Goal: Task Accomplishment & Management: Manage account settings

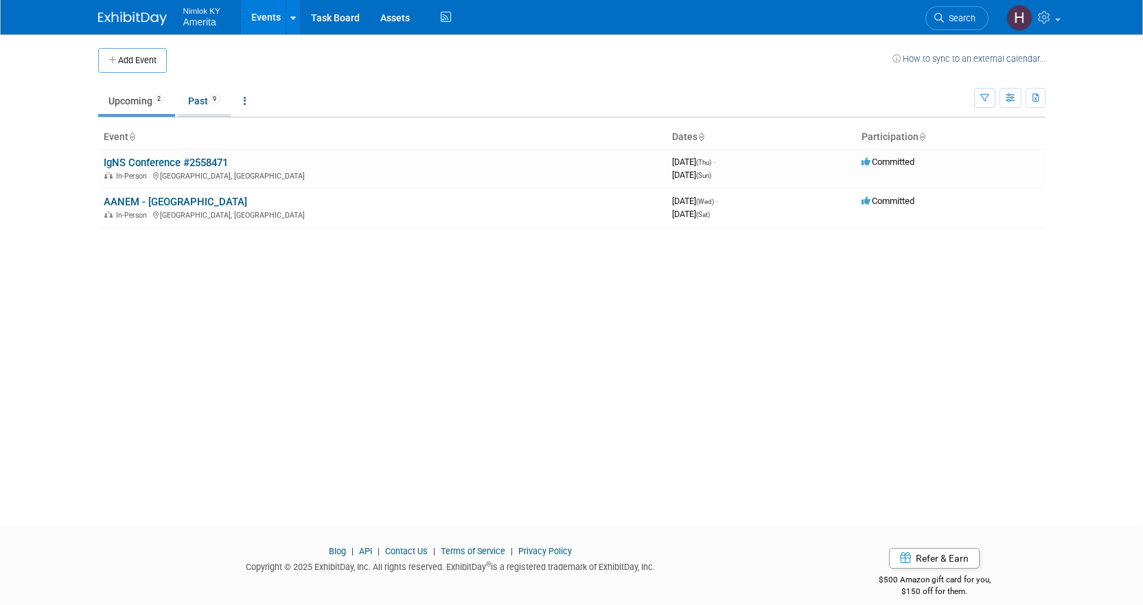
click at [196, 102] on link "Past 9" at bounding box center [204, 101] width 53 height 26
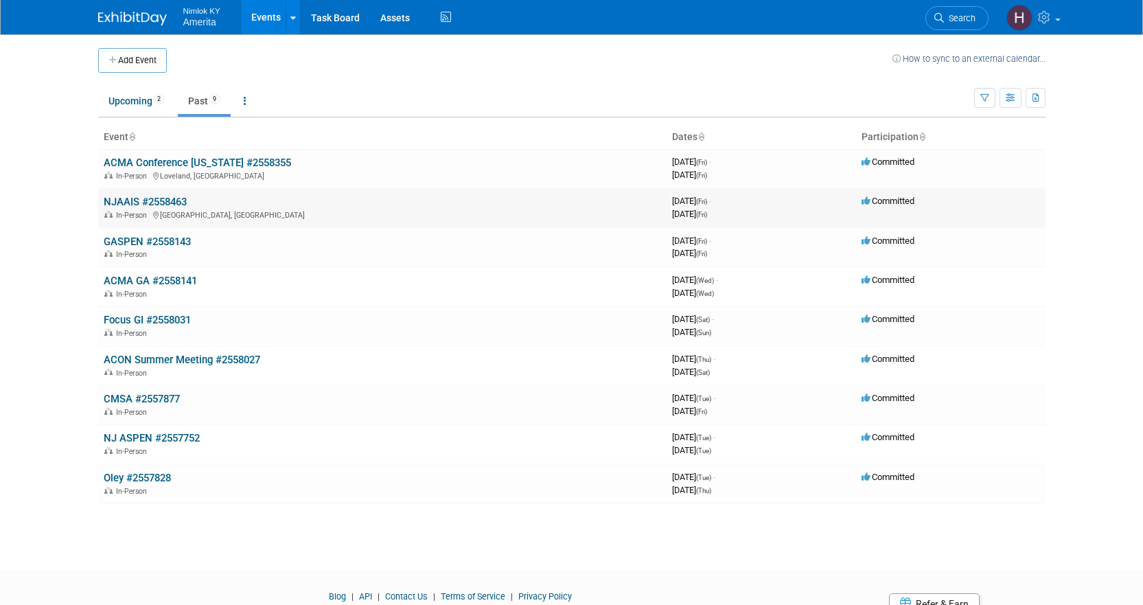
click at [180, 202] on link "NJAAIS #2558463" at bounding box center [145, 202] width 83 height 12
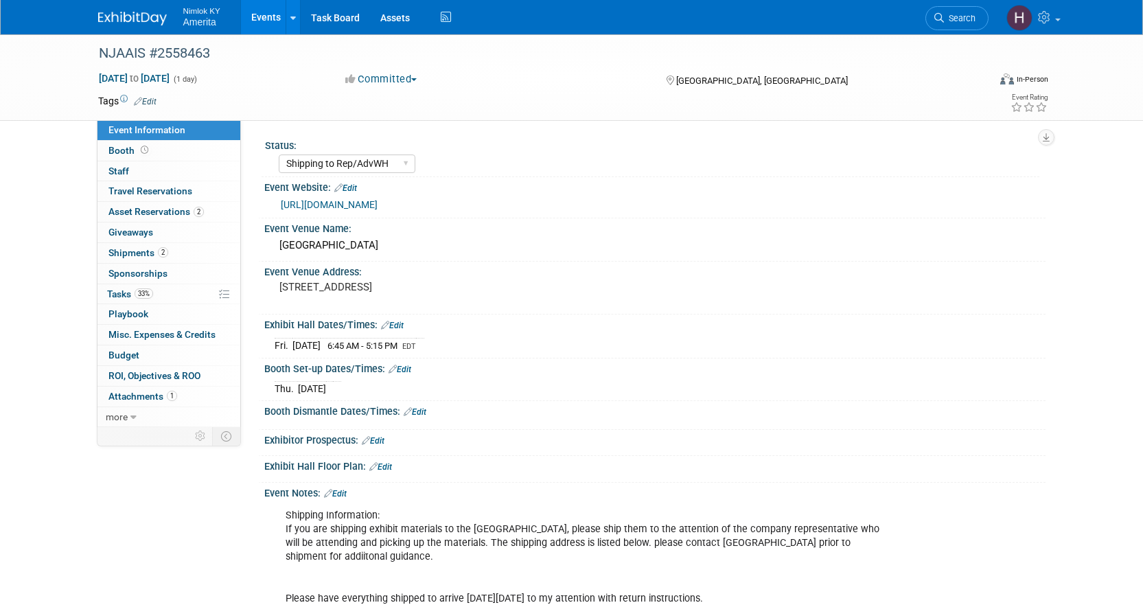
select select "Shipping to Rep/AdvWH"
click at [130, 298] on span "Tasks 33%" at bounding box center [130, 293] width 46 height 11
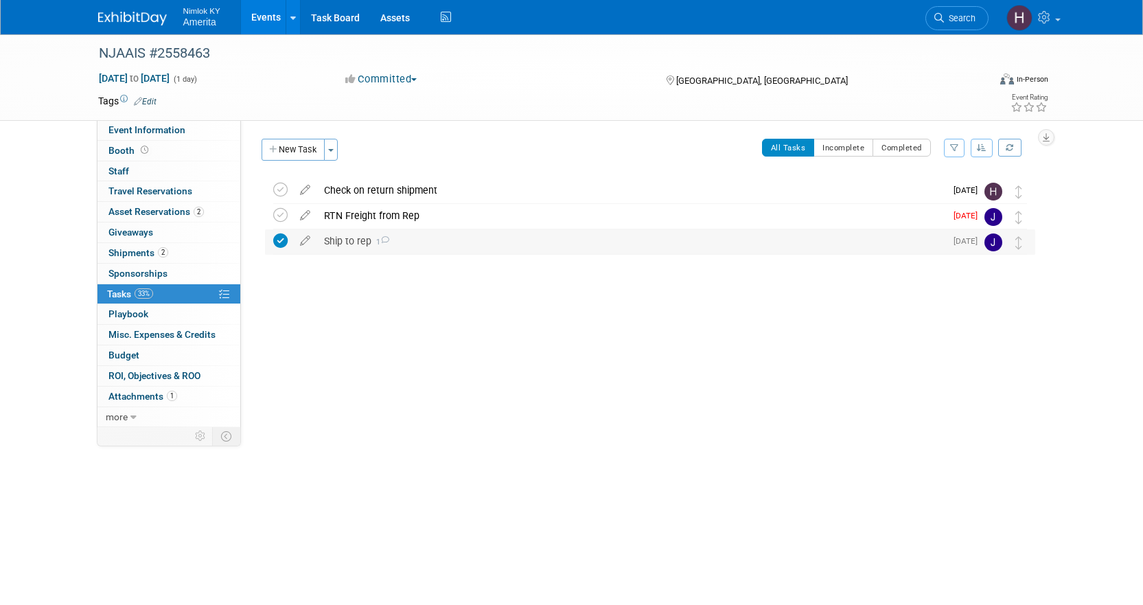
click at [498, 244] on div "Ship to rep 1" at bounding box center [631, 240] width 628 height 23
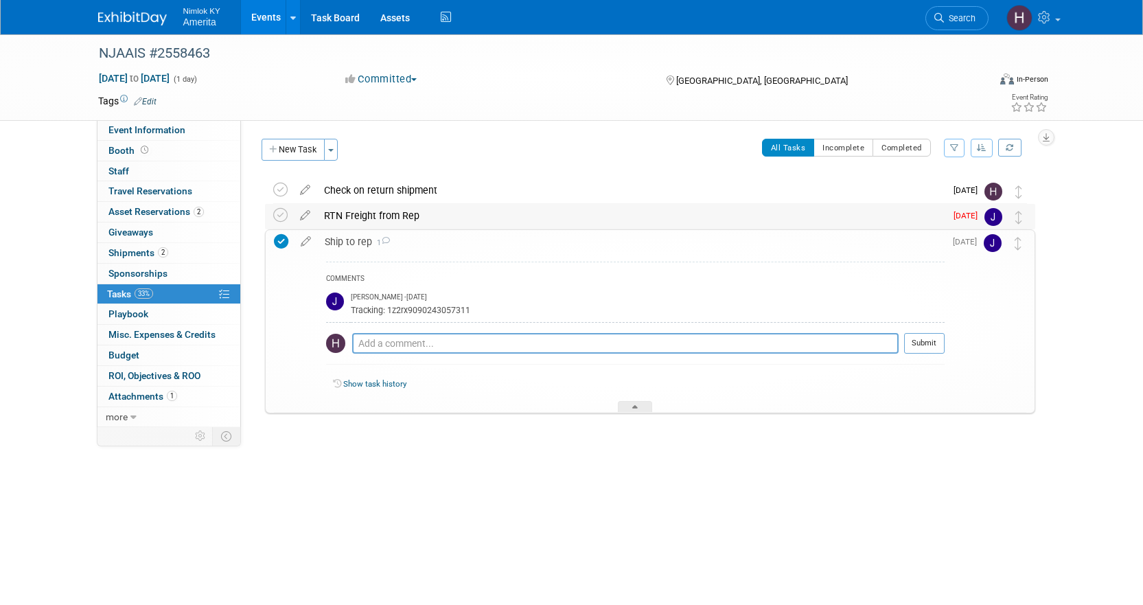
click at [447, 220] on div "RTN Freight from Rep" at bounding box center [631, 215] width 628 height 23
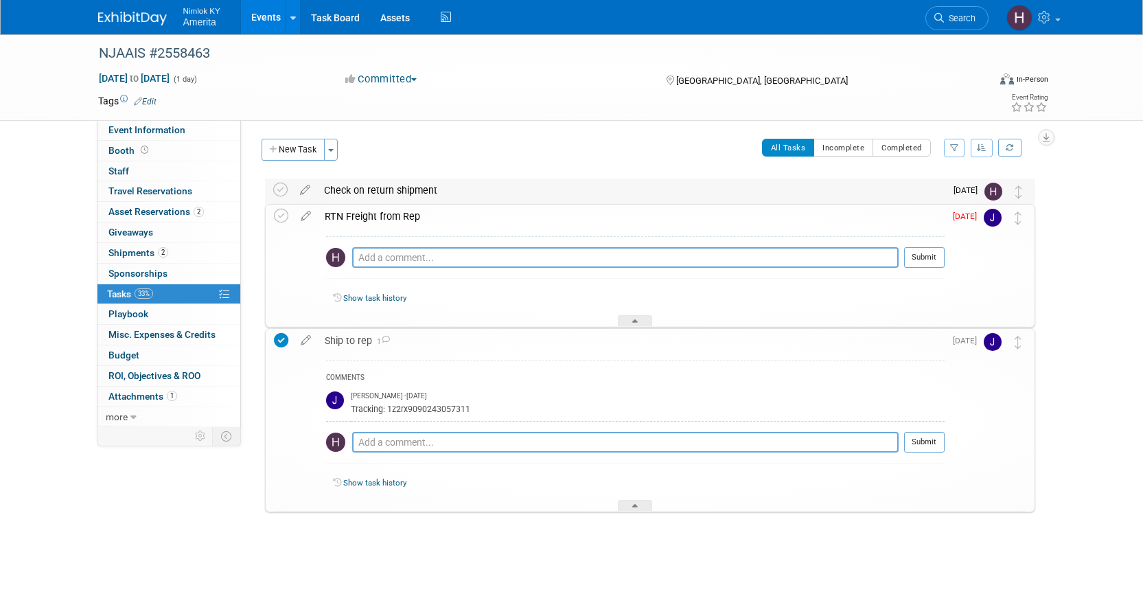
click at [455, 199] on div "Check on return shipment" at bounding box center [631, 189] width 628 height 23
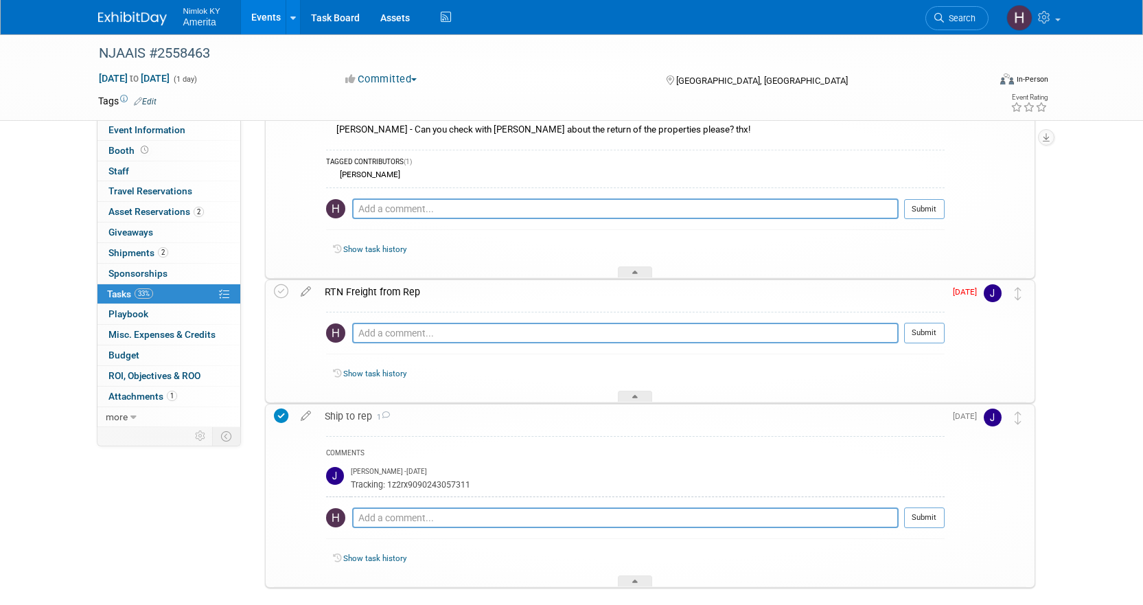
scroll to position [137, 0]
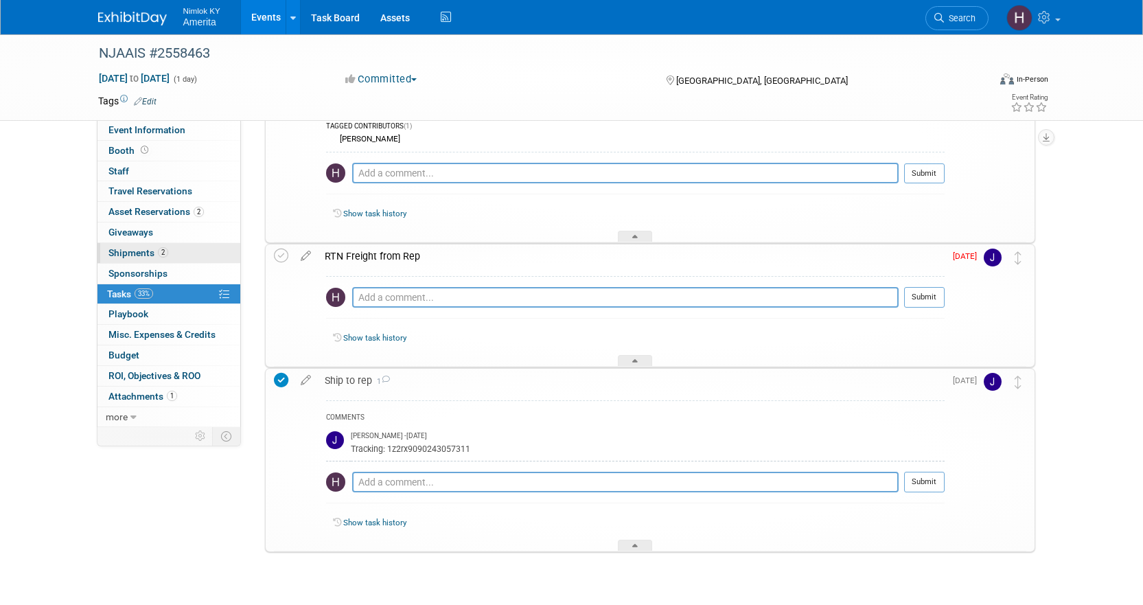
click at [184, 253] on link "2 Shipments 2" at bounding box center [168, 253] width 143 height 20
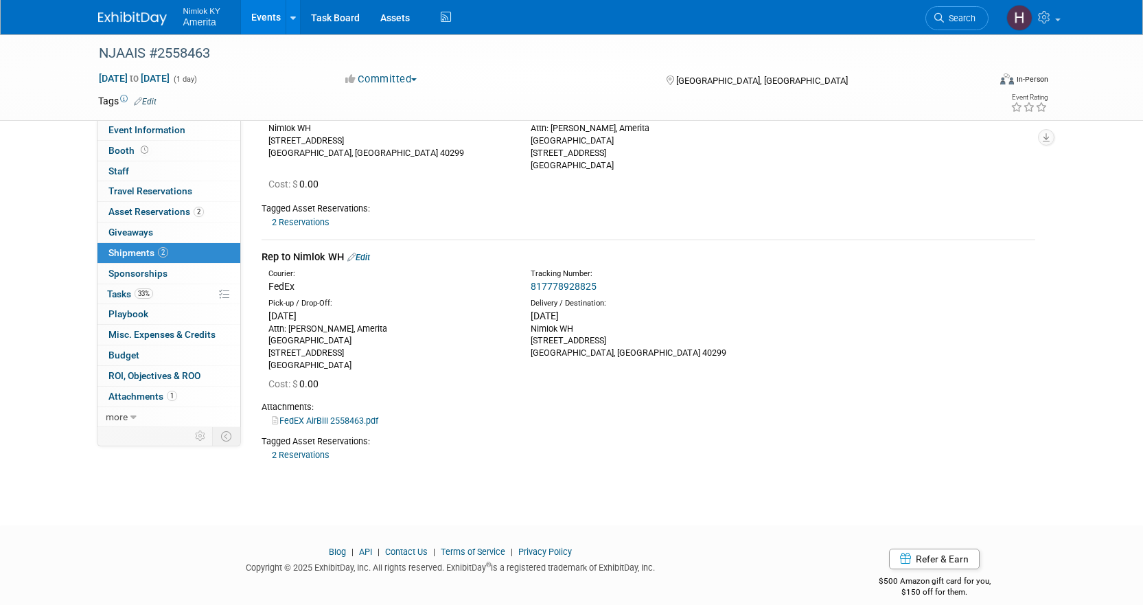
click at [537, 286] on link "817778928825" at bounding box center [564, 286] width 66 height 11
click at [165, 301] on link "33% Tasks 33%" at bounding box center [168, 294] width 143 height 20
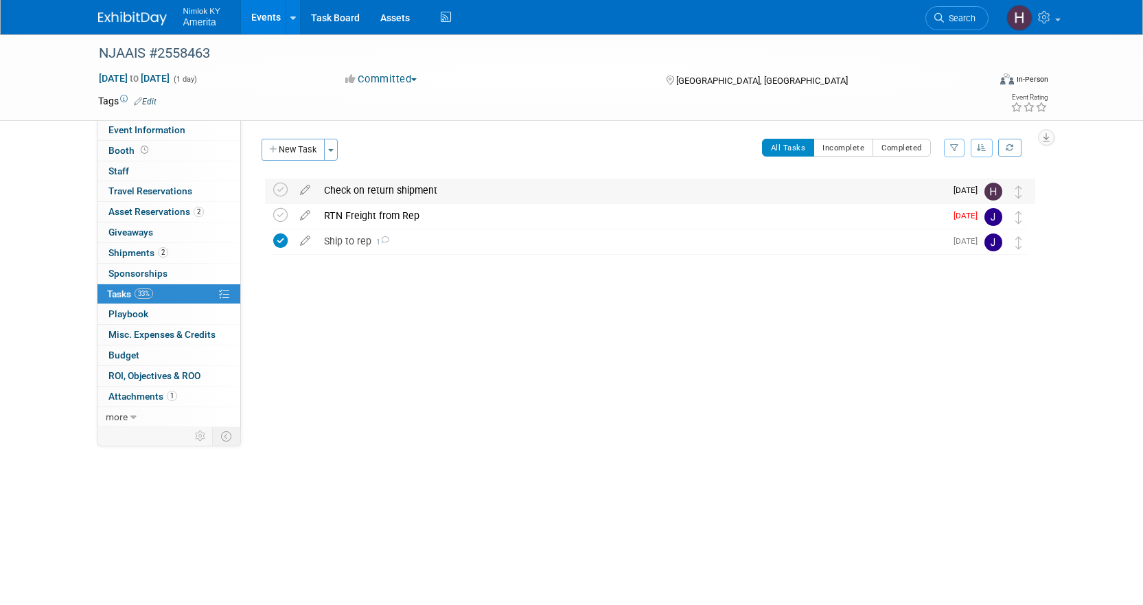
click at [465, 186] on div "Check on return shipment" at bounding box center [631, 189] width 628 height 23
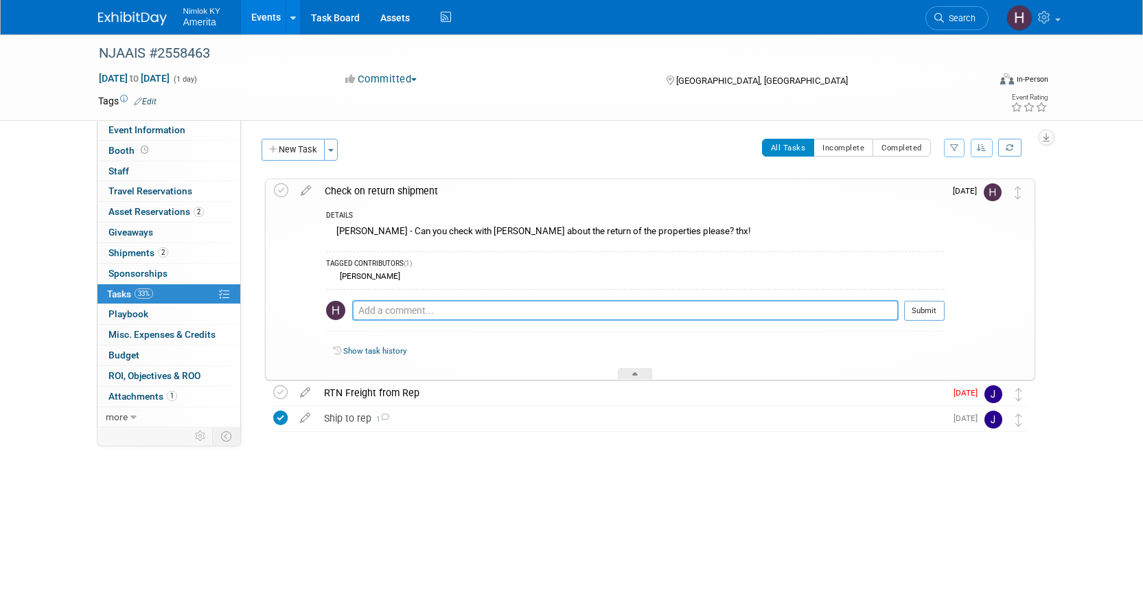
click at [425, 306] on textarea at bounding box center [625, 310] width 546 height 21
type textarea "Hi [PERSON_NAME]- just sent her a message."
click at [147, 255] on span "Shipments 2" at bounding box center [138, 252] width 60 height 11
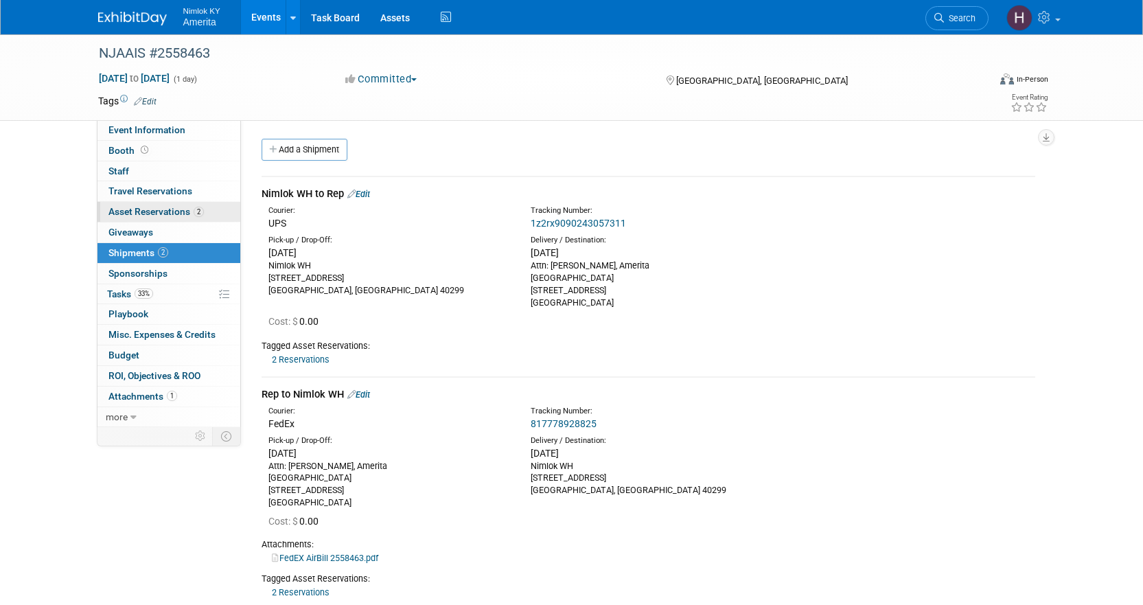
click at [149, 211] on span "Asset Reservations 2" at bounding box center [155, 211] width 95 height 11
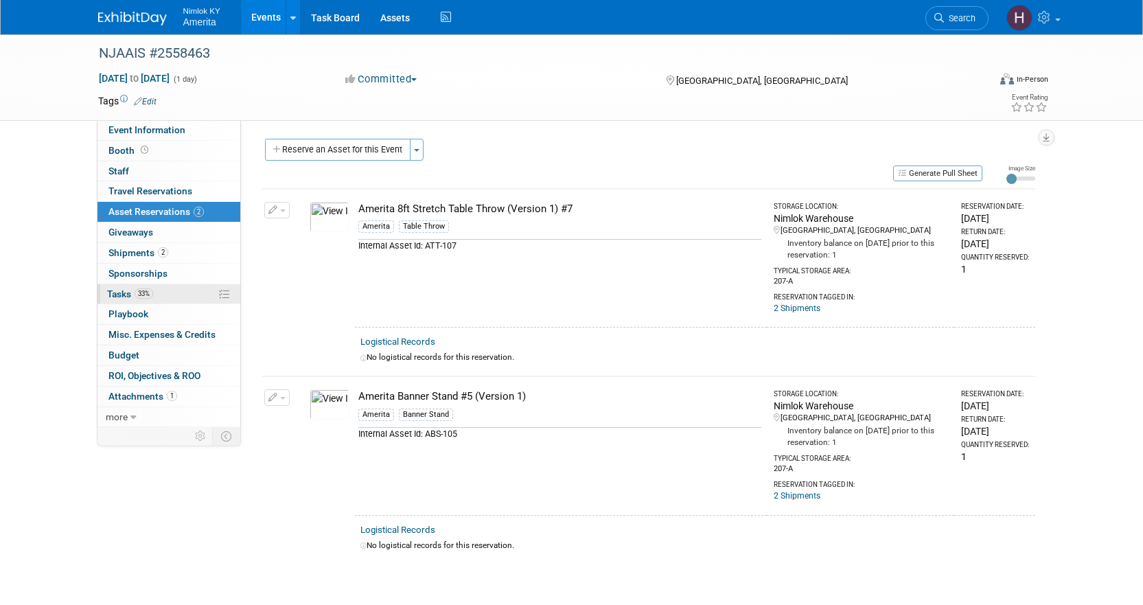
click at [165, 292] on link "33% Tasks 33%" at bounding box center [168, 294] width 143 height 20
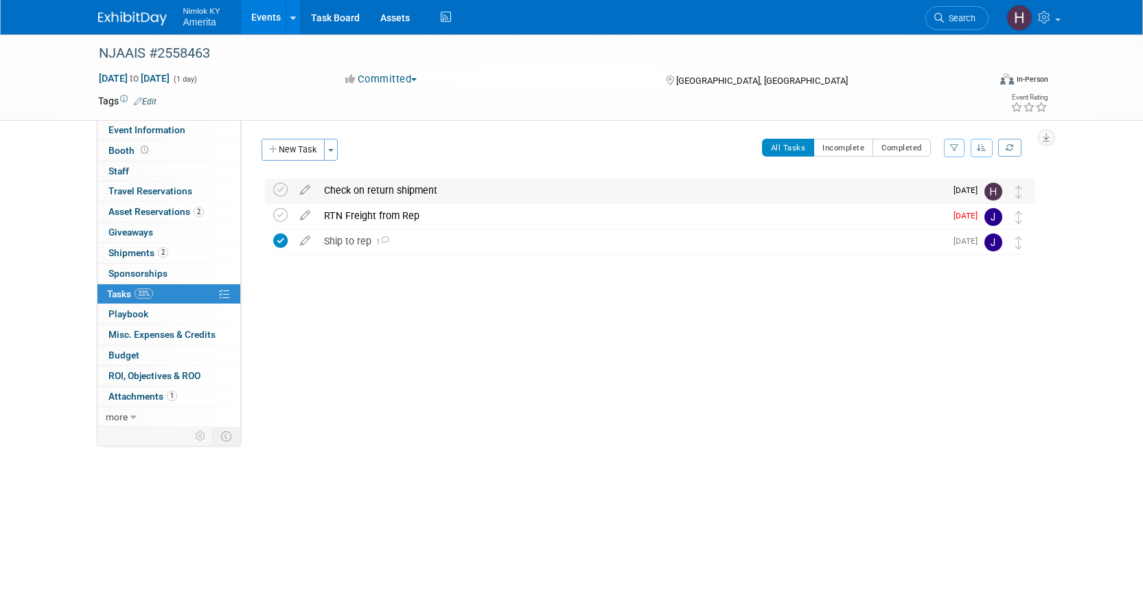
click at [408, 191] on div "Check on return shipment" at bounding box center [631, 189] width 628 height 23
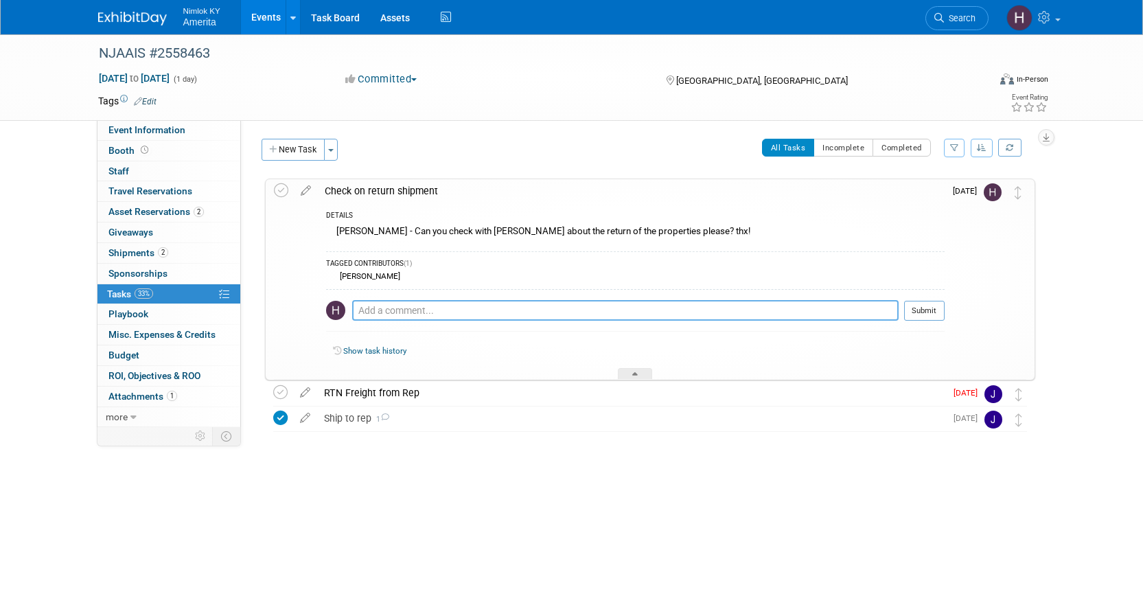
click at [404, 311] on textarea at bounding box center [625, 310] width 546 height 21
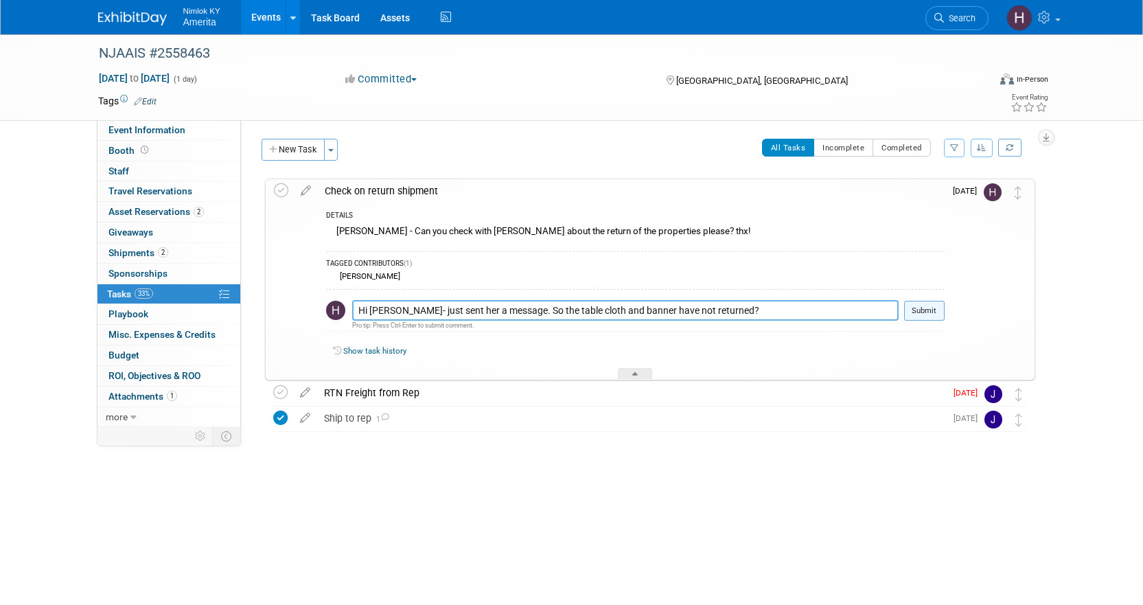
type textarea "Hi [PERSON_NAME]- just sent her a message. So the table cloth and banner have n…"
click at [929, 317] on button "Submit" at bounding box center [924, 311] width 40 height 21
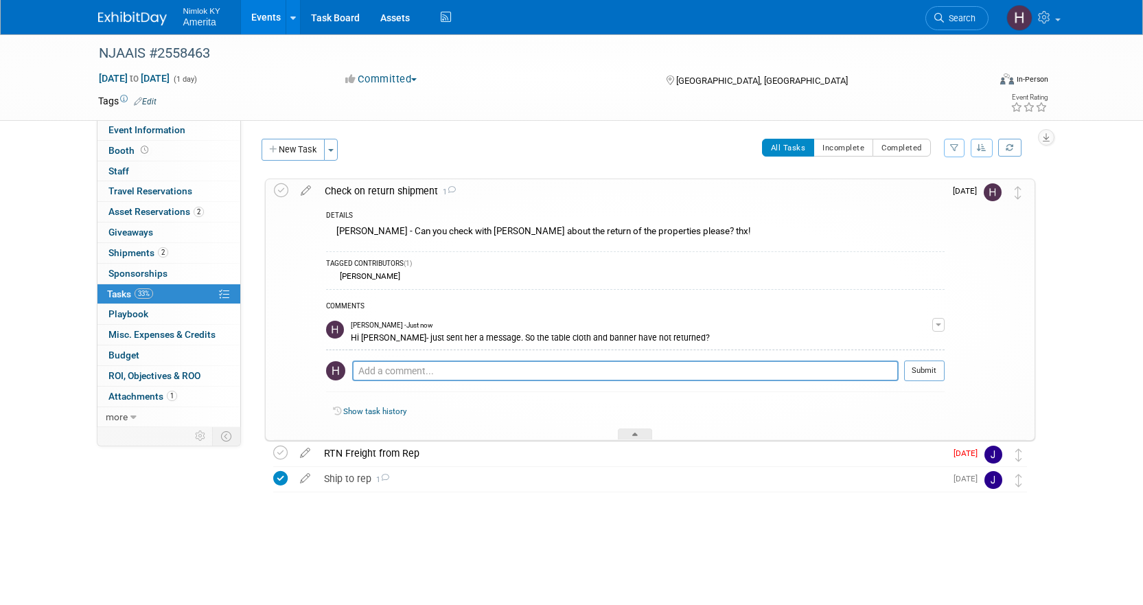
click at [395, 190] on div "Check on return shipment 1" at bounding box center [631, 190] width 627 height 23
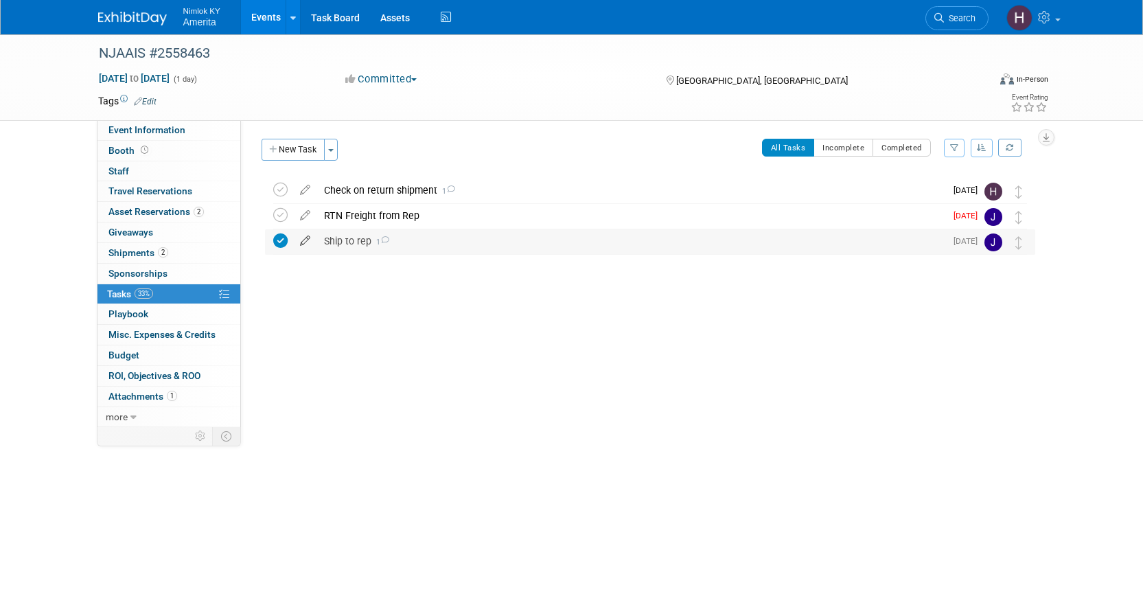
click at [316, 245] on icon at bounding box center [305, 237] width 24 height 17
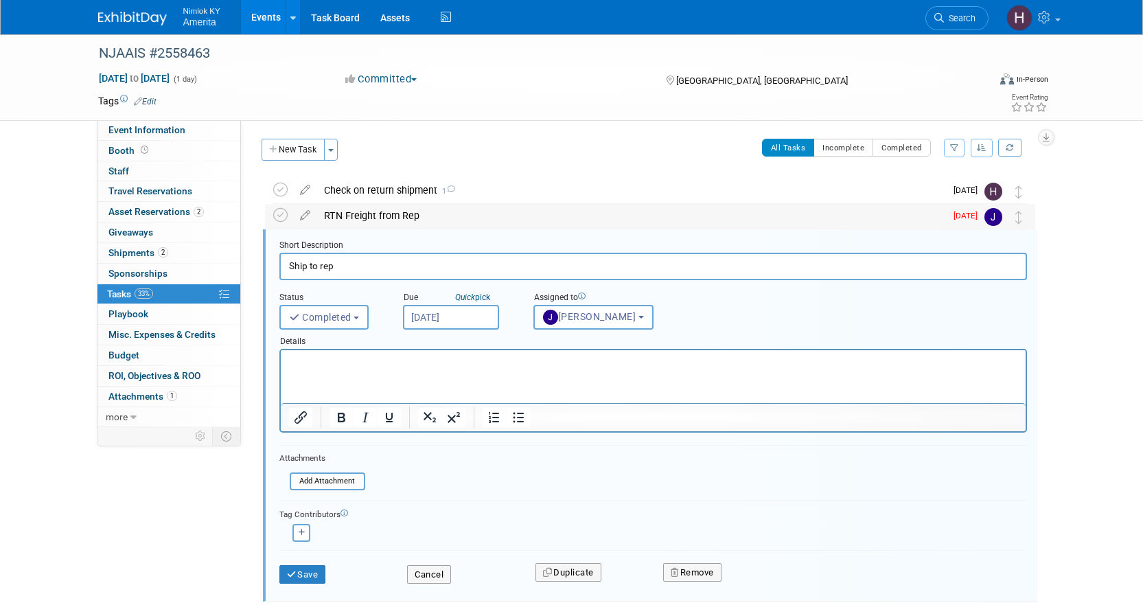
click at [339, 218] on div "RTN Freight from Rep" at bounding box center [631, 215] width 628 height 23
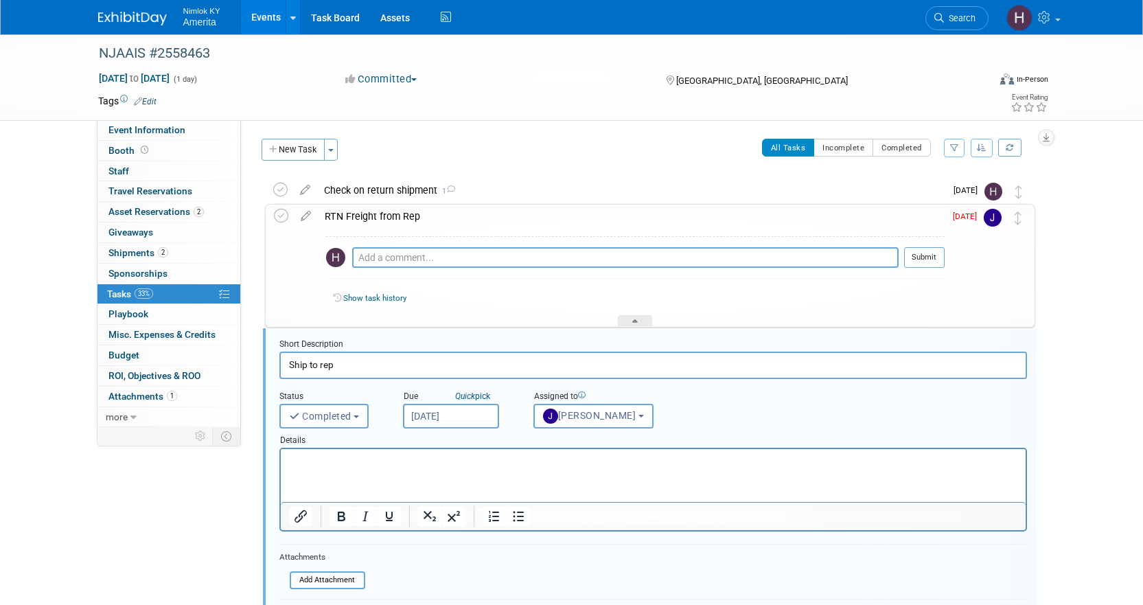
click at [339, 218] on div "RTN Freight from Rep" at bounding box center [631, 216] width 627 height 23
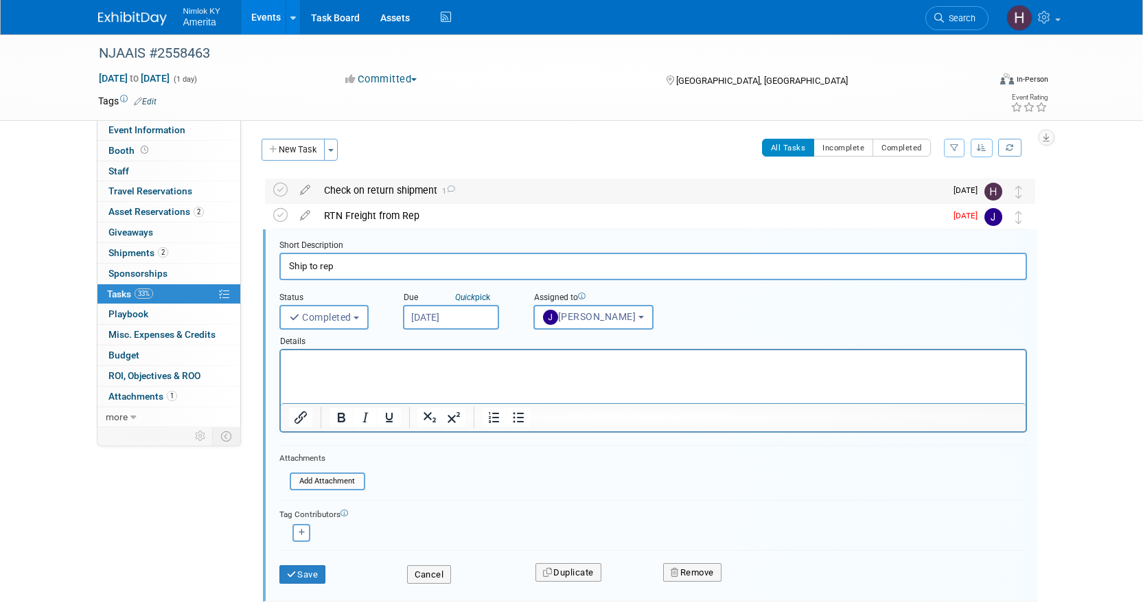
click at [357, 195] on div "Check on return shipment 1" at bounding box center [631, 189] width 628 height 23
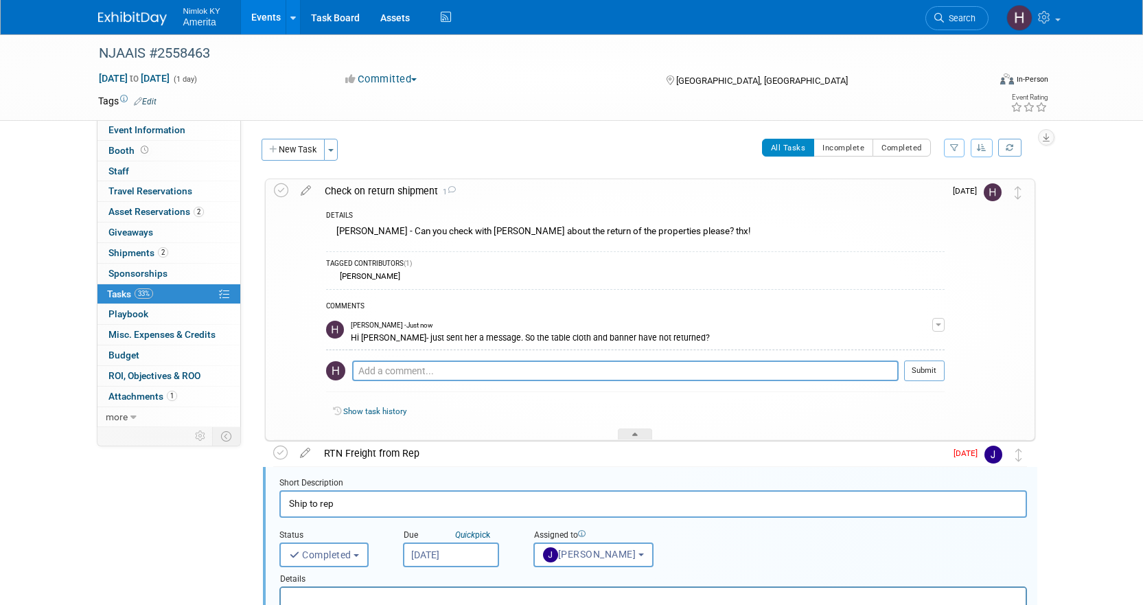
click at [349, 195] on div "Check on return shipment 1" at bounding box center [631, 190] width 627 height 23
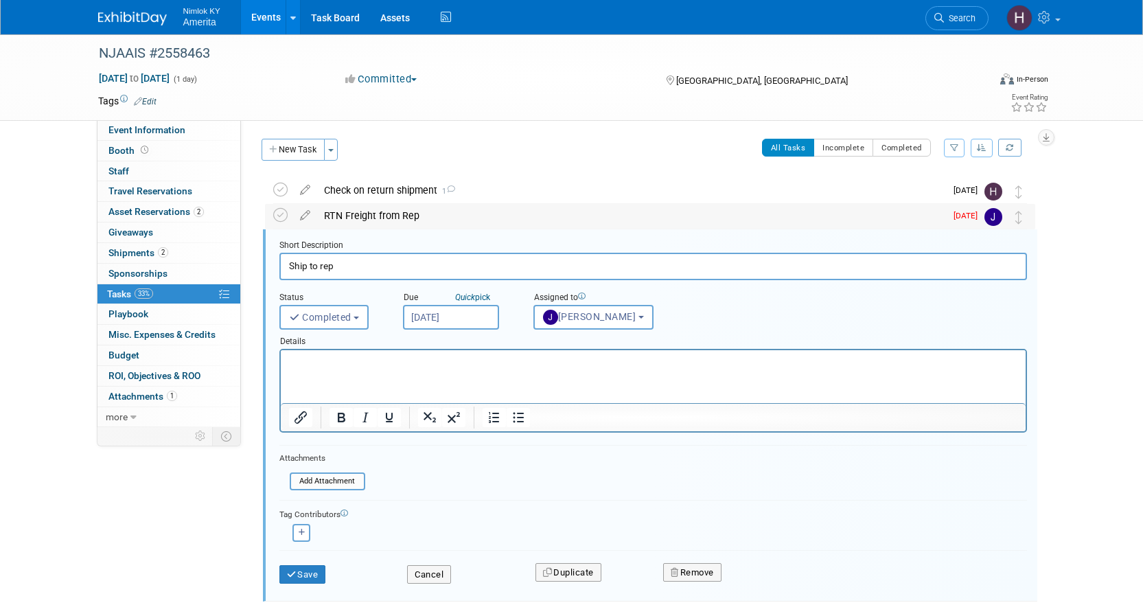
click at [359, 213] on div "RTN Freight from Rep" at bounding box center [631, 215] width 628 height 23
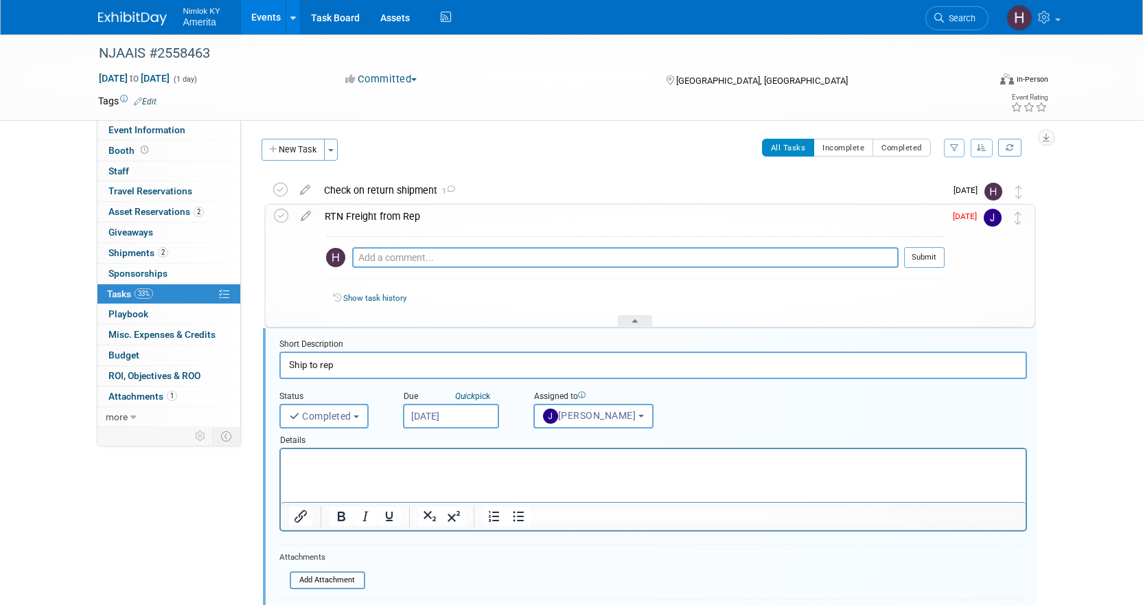
click at [359, 213] on div "RTN Freight from Rep" at bounding box center [631, 216] width 627 height 23
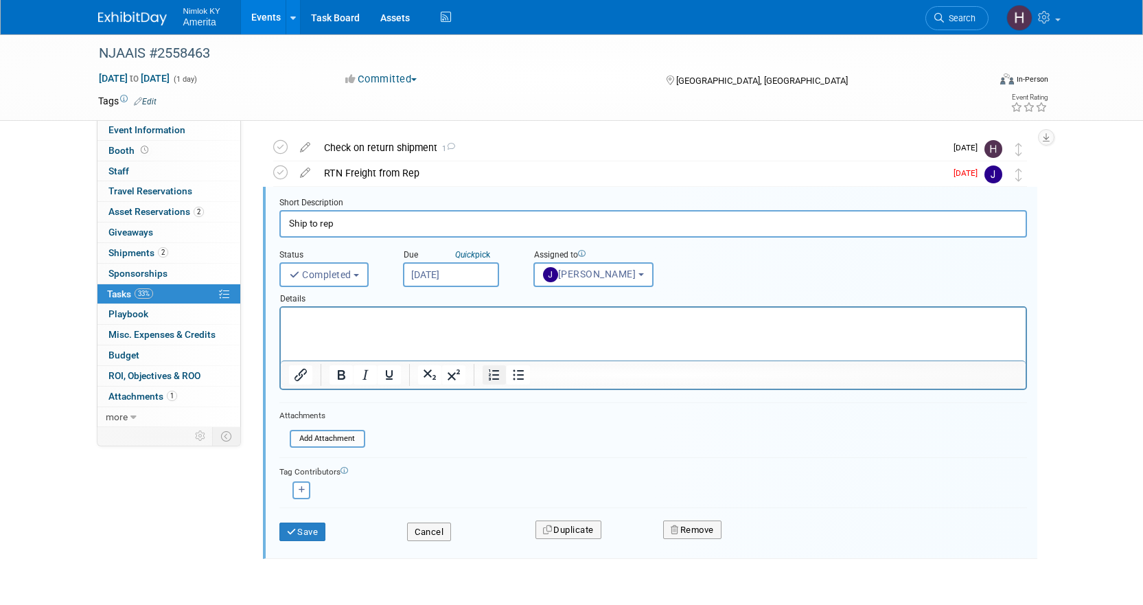
scroll to position [81, 0]
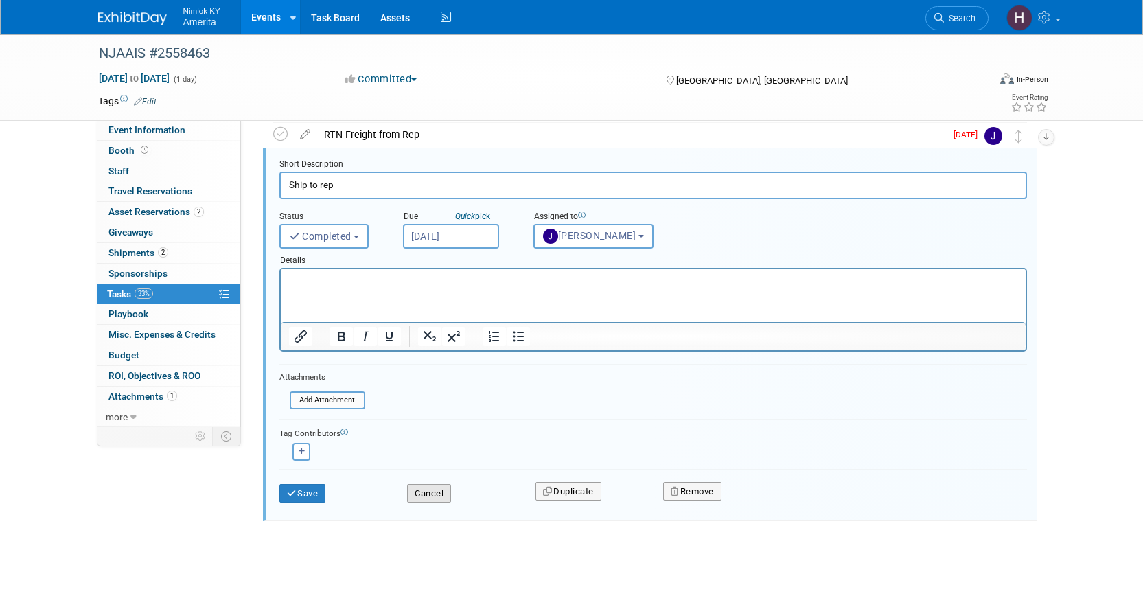
click at [435, 489] on button "Cancel" at bounding box center [429, 493] width 44 height 19
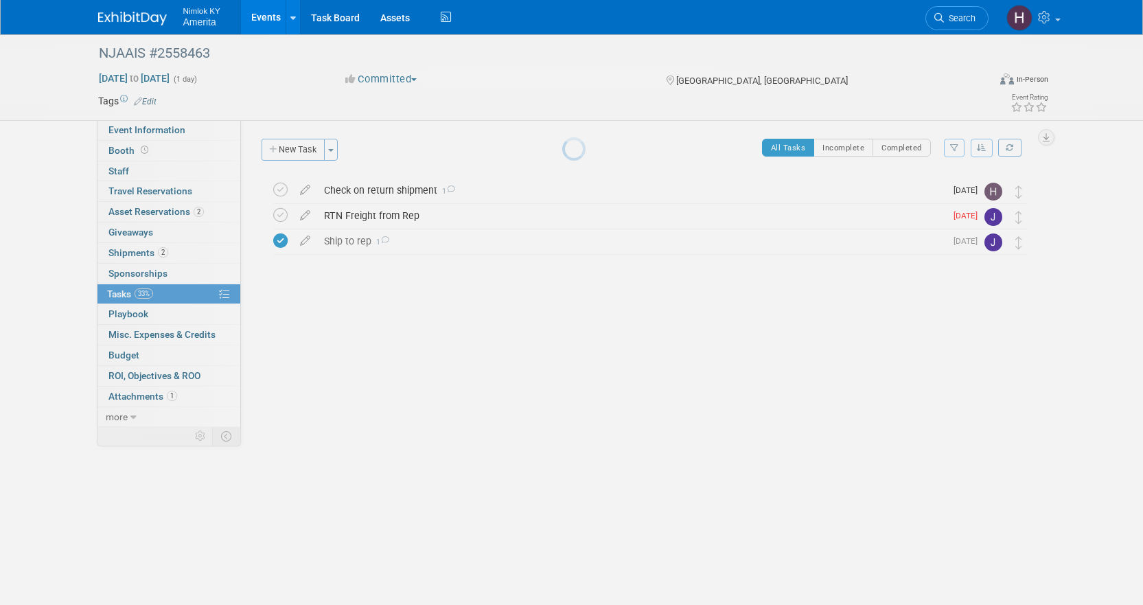
scroll to position [0, 0]
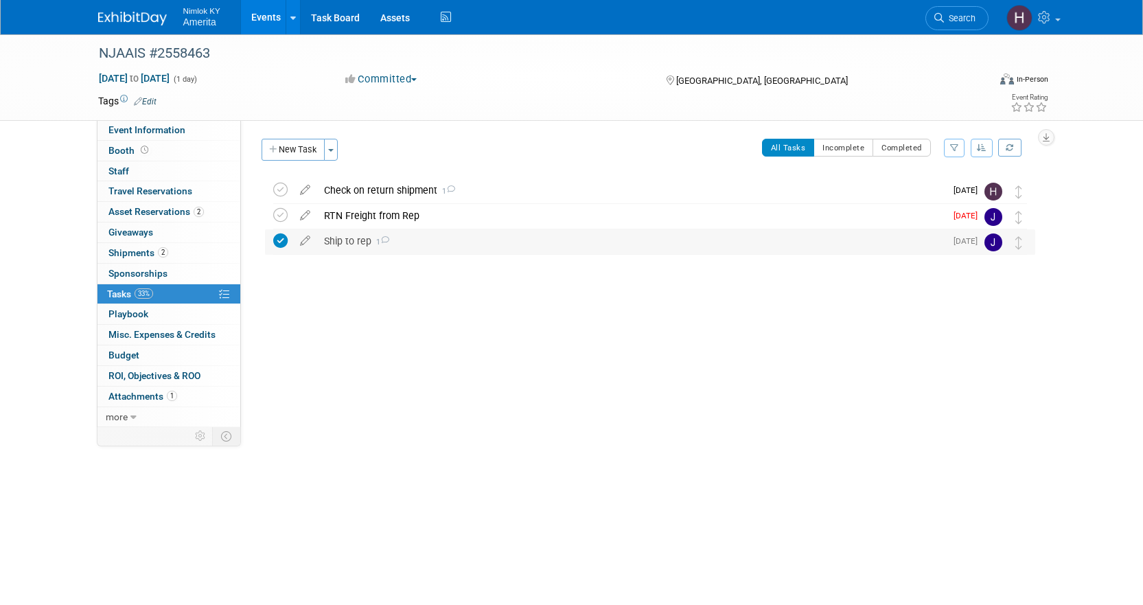
click at [386, 242] on icon at bounding box center [384, 240] width 9 height 8
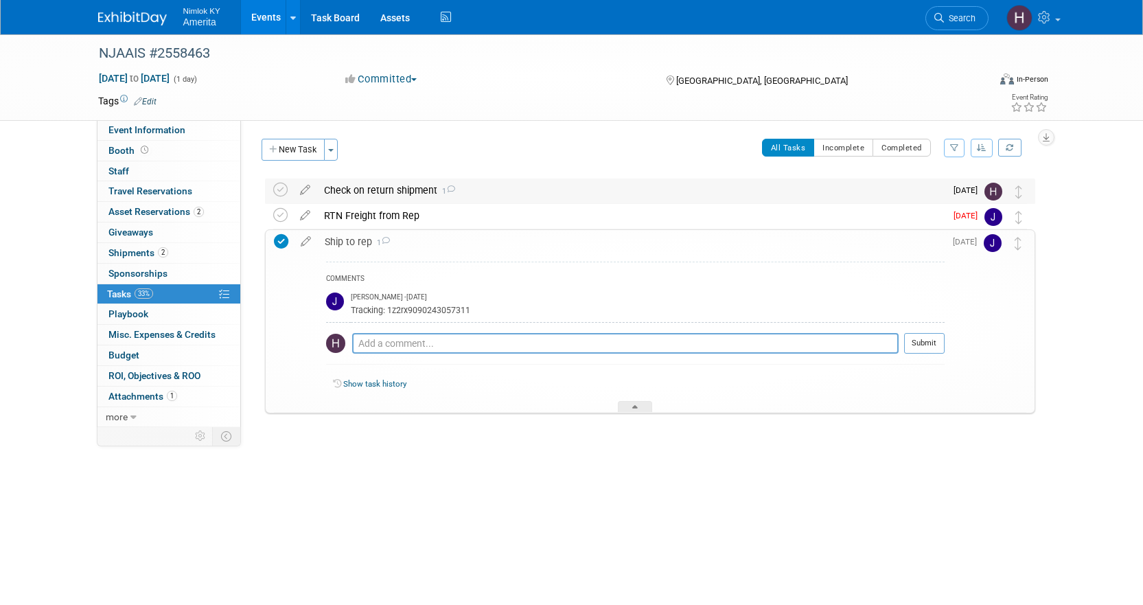
click at [373, 198] on div "Check on return shipment 1" at bounding box center [631, 189] width 628 height 23
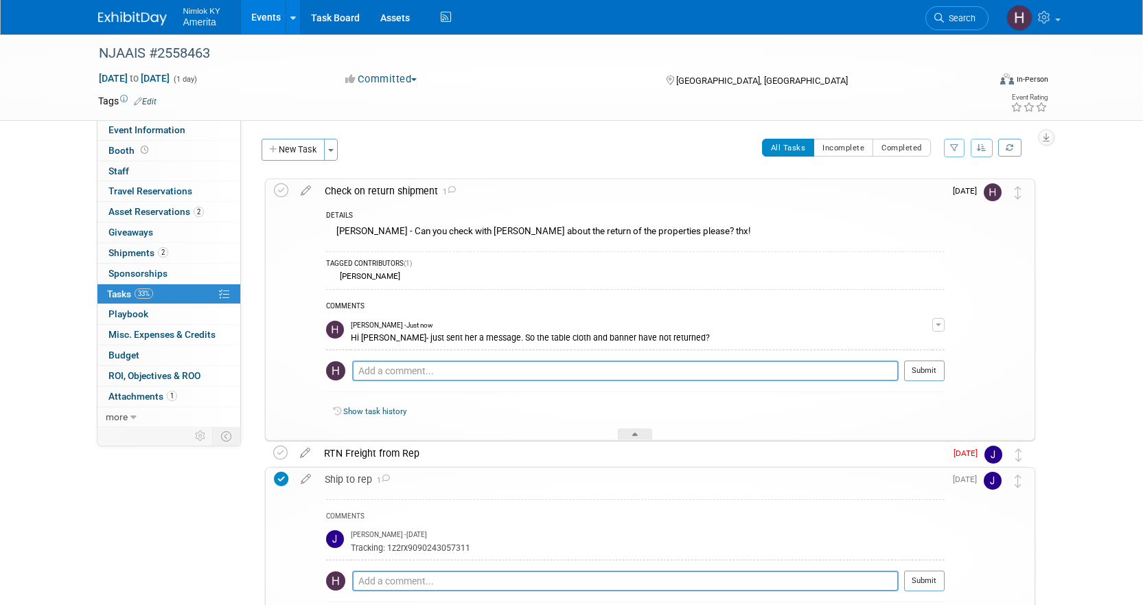
click at [396, 365] on textarea at bounding box center [625, 370] width 546 height 21
type textarea "S"
type textarea "Update: says she is shipping [DATE]."
click at [940, 372] on button "Submit" at bounding box center [924, 370] width 40 height 21
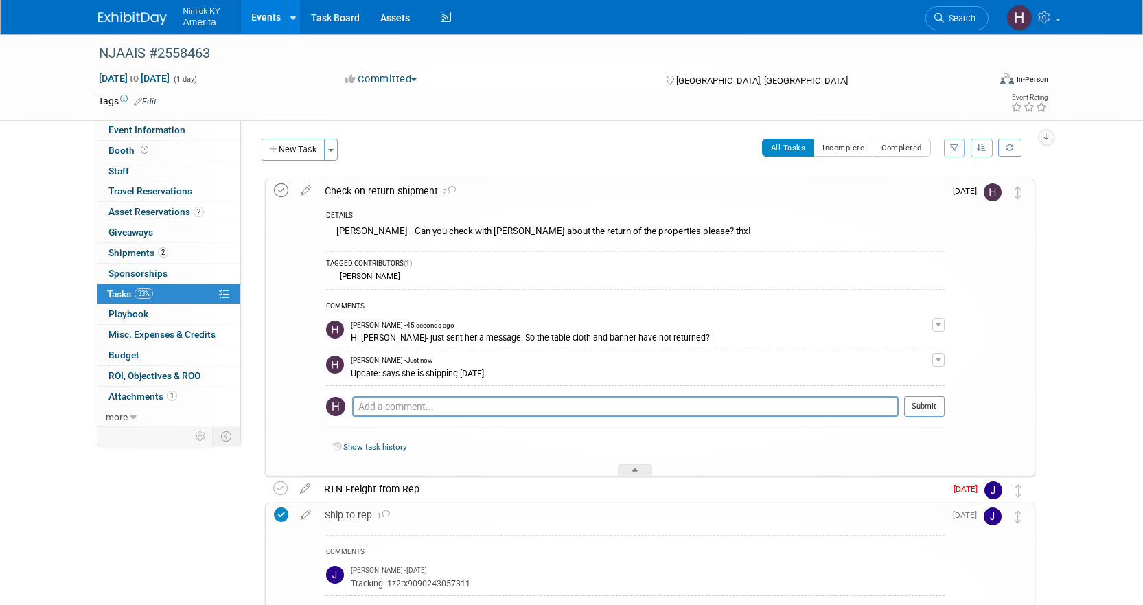
click at [278, 192] on icon at bounding box center [281, 190] width 14 height 14
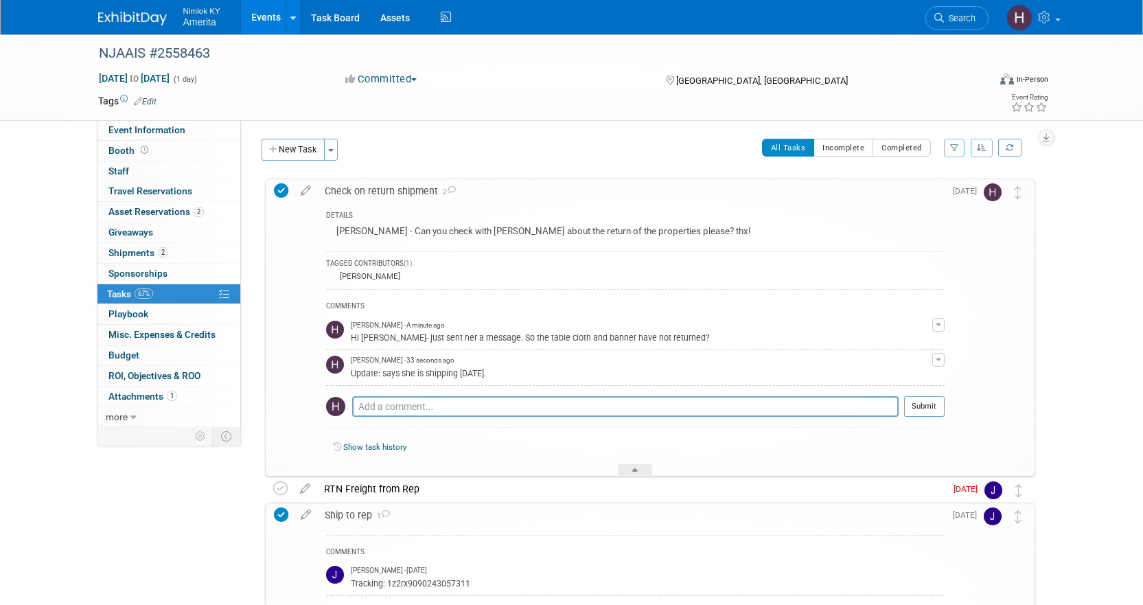
click at [399, 194] on div "Check on return shipment 2" at bounding box center [631, 190] width 627 height 23
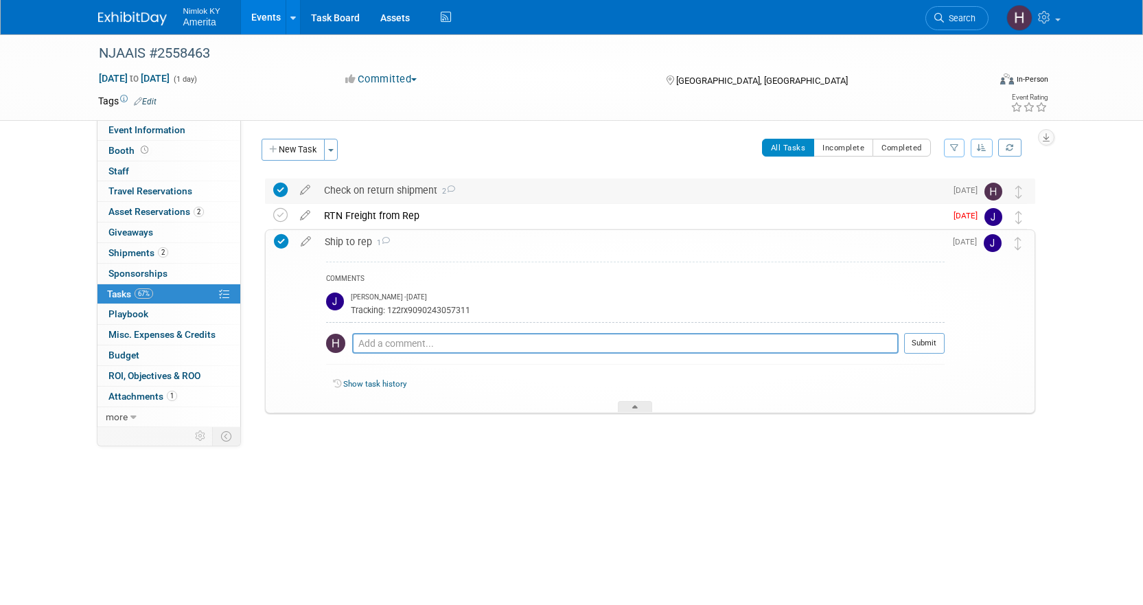
click at [399, 194] on div "Check on return shipment 2" at bounding box center [631, 189] width 628 height 23
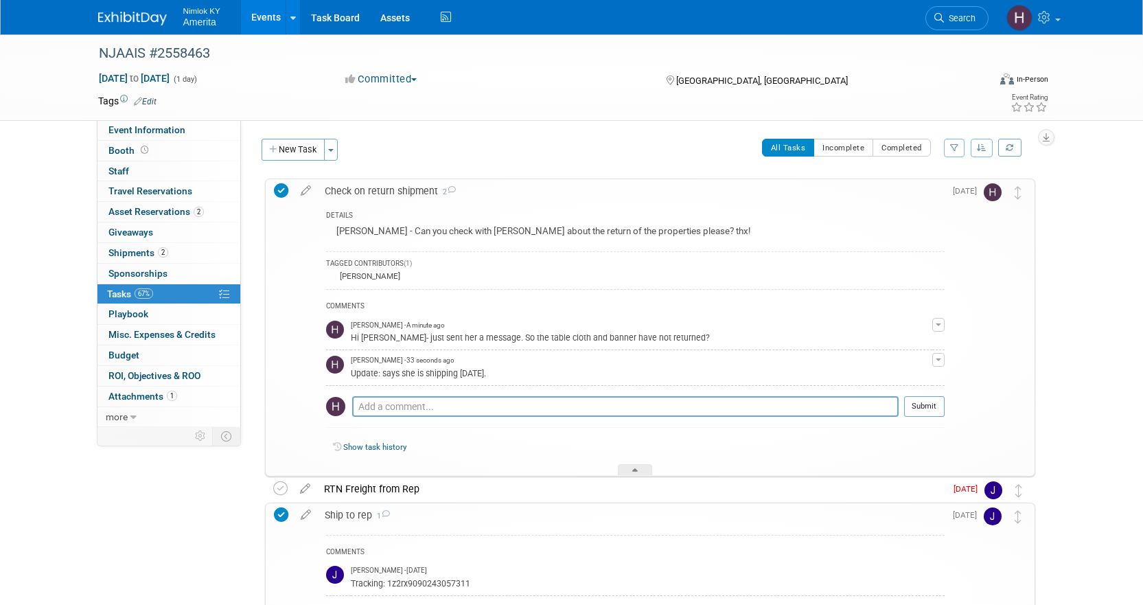
click at [399, 194] on div "Check on return shipment 2" at bounding box center [631, 190] width 627 height 23
